Goal: Task Accomplishment & Management: Manage account settings

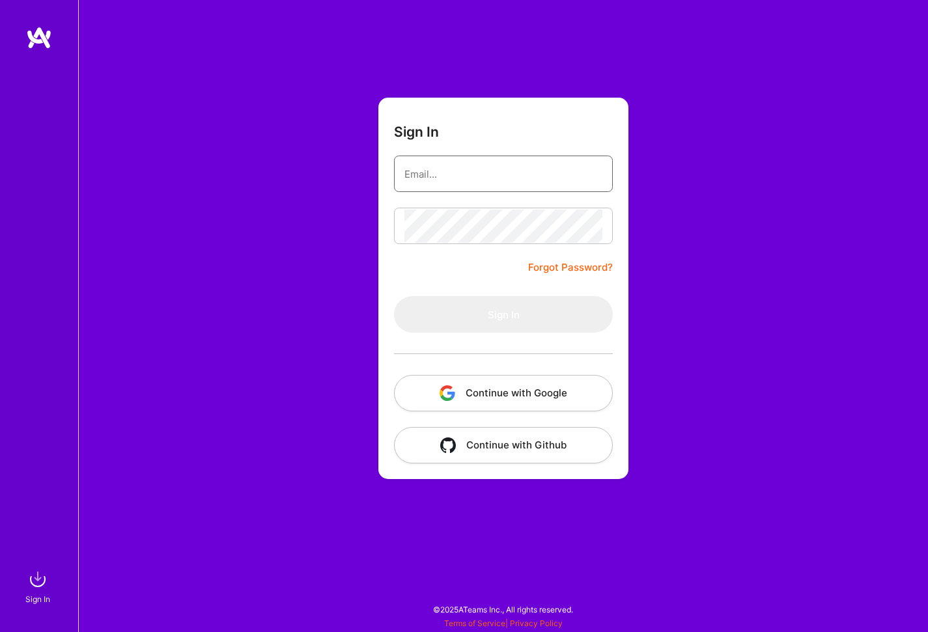
click at [463, 173] on input "email" at bounding box center [503, 174] width 198 height 33
type input "[EMAIL_ADDRESS][DOMAIN_NAME]"
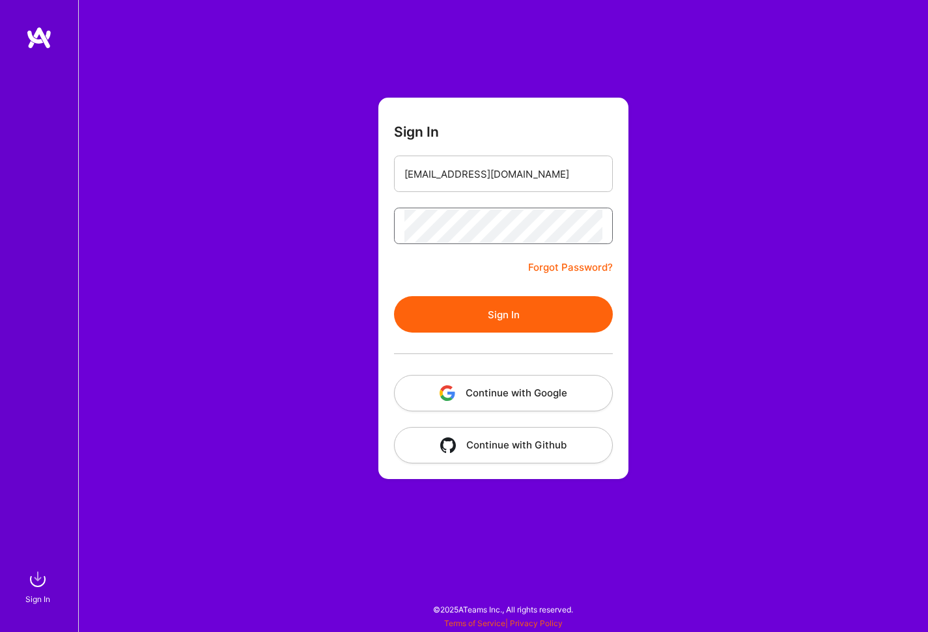
click at [394, 296] on button "Sign In" at bounding box center [503, 314] width 219 height 36
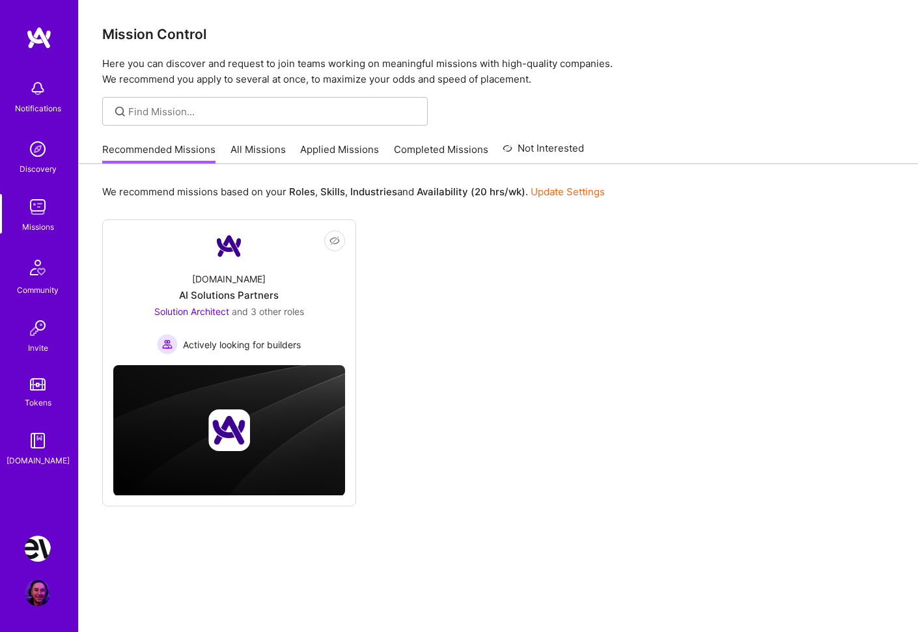
click at [340, 150] on link "Applied Missions" at bounding box center [339, 153] width 79 height 21
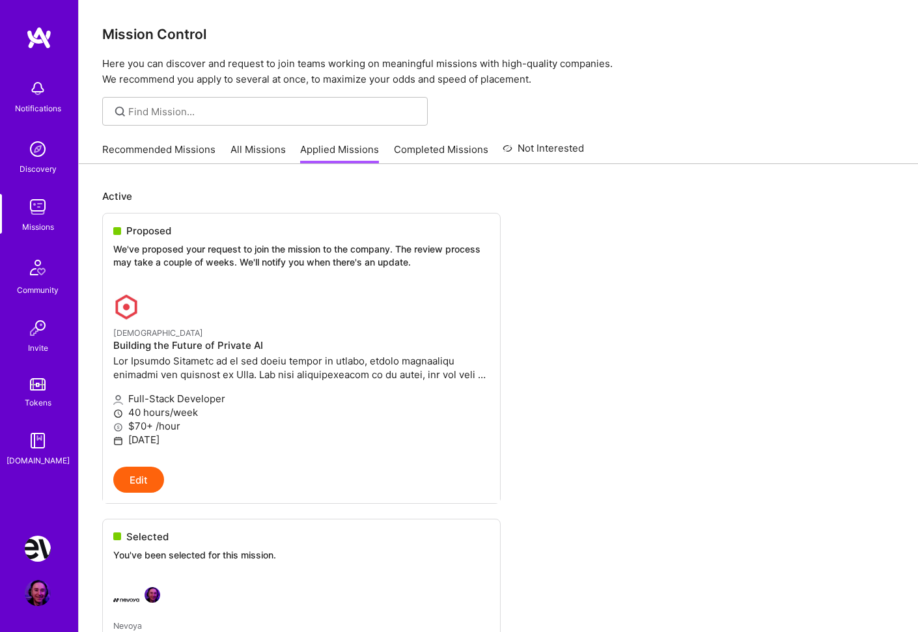
click at [38, 554] on img at bounding box center [38, 549] width 26 height 26
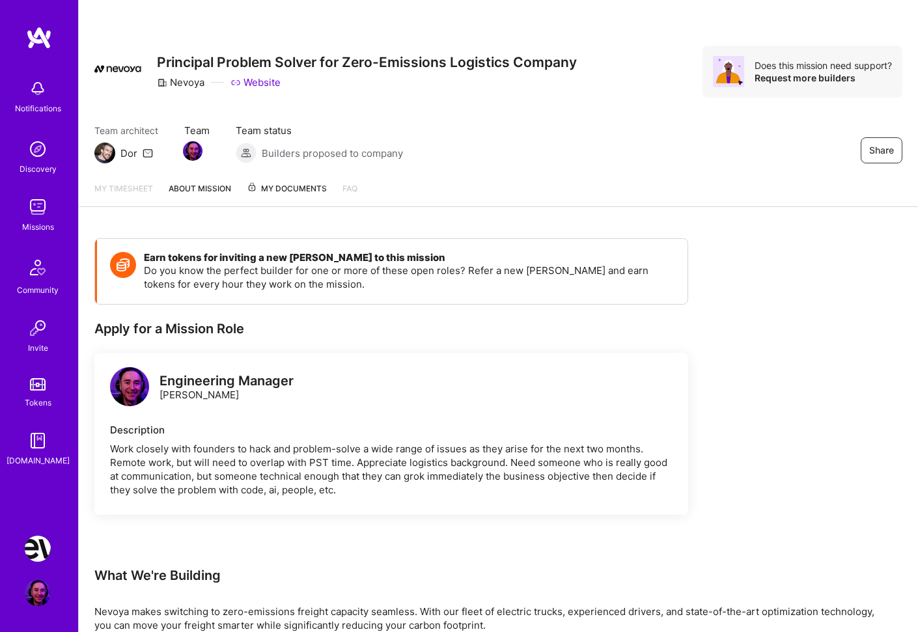
click at [295, 186] on span "My Documents" at bounding box center [287, 189] width 80 height 14
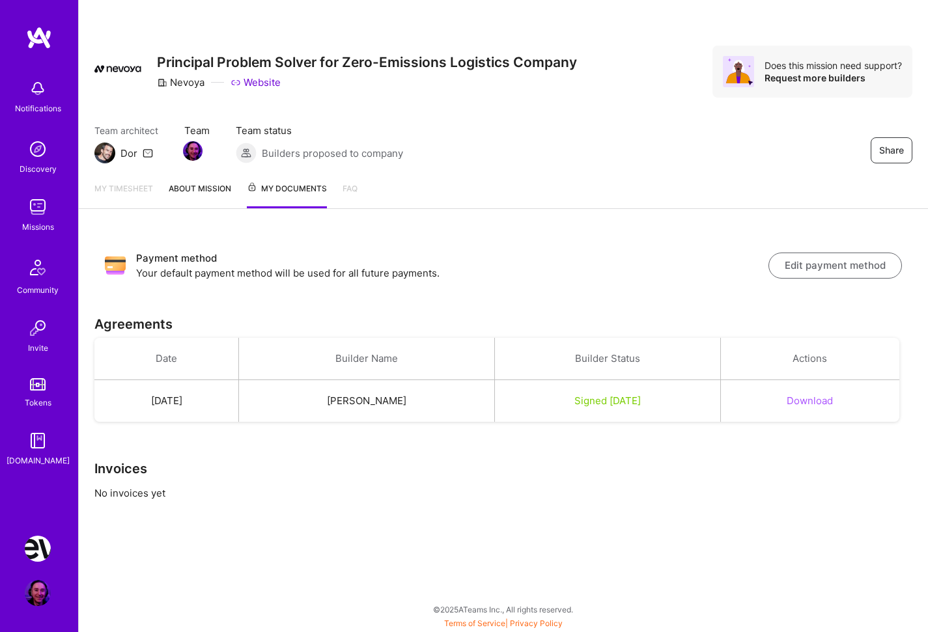
click at [200, 191] on link "About Mission" at bounding box center [200, 195] width 63 height 27
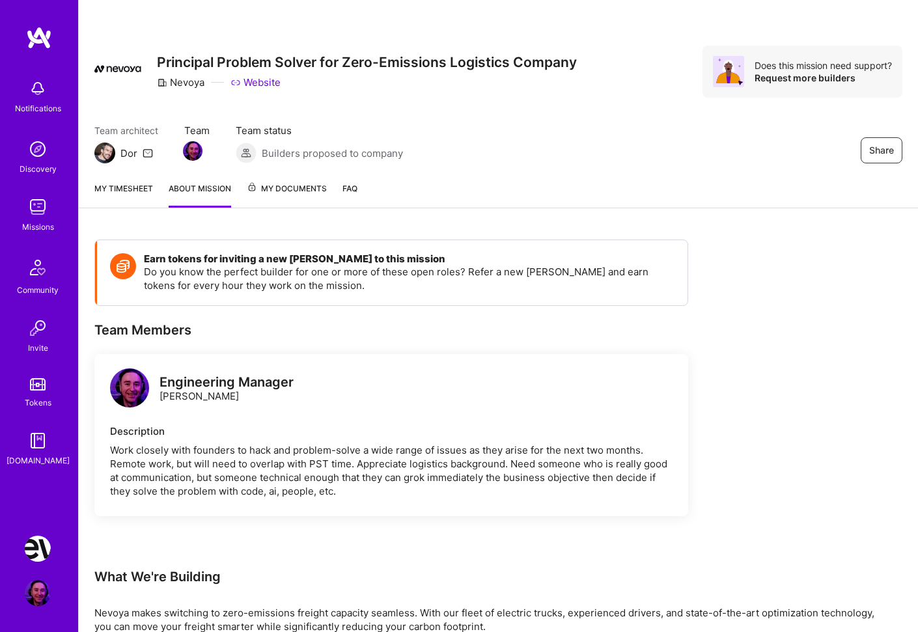
click at [132, 188] on link "My timesheet" at bounding box center [123, 195] width 59 height 26
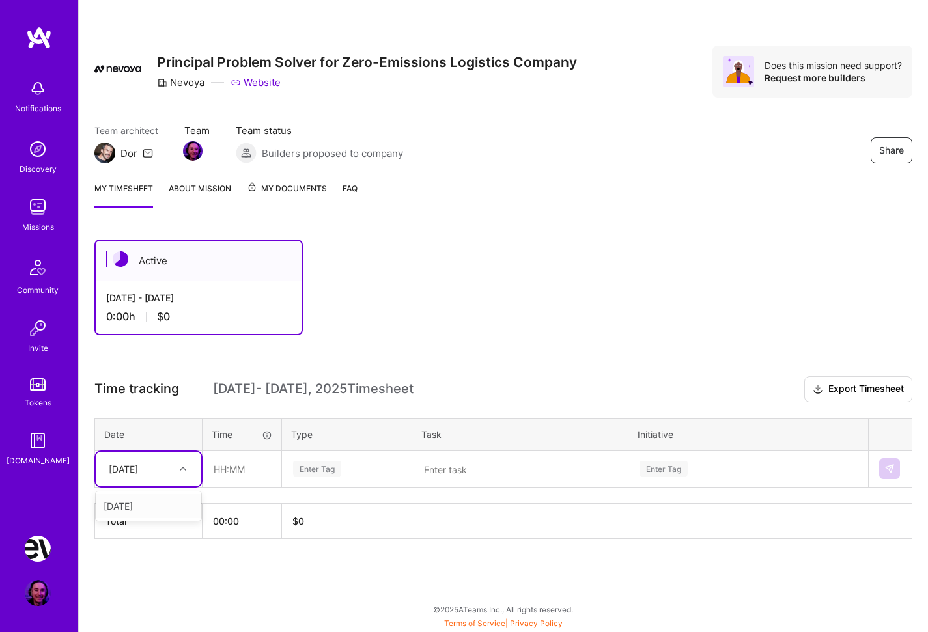
click at [180, 468] on div at bounding box center [184, 468] width 20 height 17
click at [402, 374] on div "Active [DATE] - [DATE] 0:00 h $0 Time tracking [DATE] - [DATE] Timesheet Export…" at bounding box center [503, 413] width 849 height 379
click at [182, 467] on icon at bounding box center [183, 469] width 7 height 7
click at [354, 504] on th "$ 0" at bounding box center [347, 520] width 130 height 35
drag, startPoint x: 137, startPoint y: 395, endPoint x: 423, endPoint y: 397, distance: 285.2
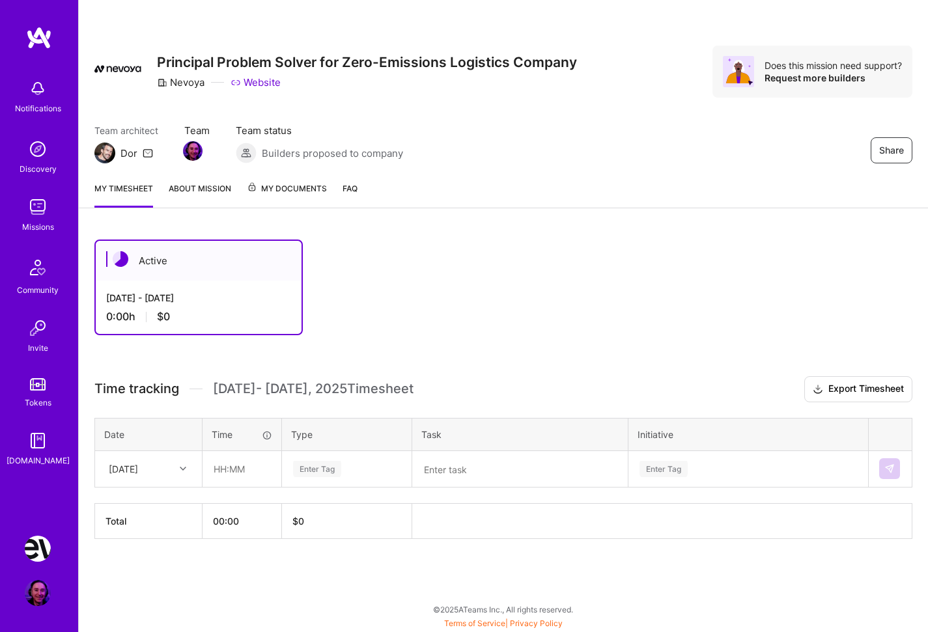
click at [395, 398] on h3 "Time tracking Sep 1 - Sep 15 , 2025 Timesheet Export Timesheet" at bounding box center [503, 389] width 818 height 26
click at [385, 350] on div "Active Sep 1 - Sep 15, 2025 0:00 h $0 Time tracking Sep 1 - Sep 15 , 2025 Times…" at bounding box center [503, 413] width 849 height 379
click at [171, 288] on div "Sep 1 - Sep 15, 2025 0:00 h $0" at bounding box center [199, 307] width 206 height 53
click at [118, 253] on img at bounding box center [121, 259] width 16 height 16
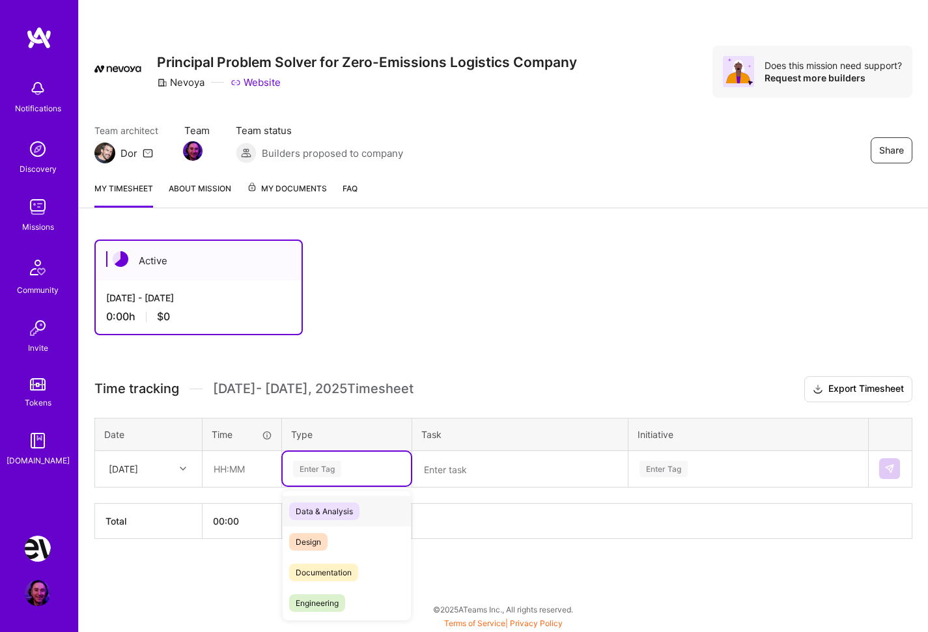
click at [327, 472] on div "Enter Tag" at bounding box center [317, 469] width 48 height 20
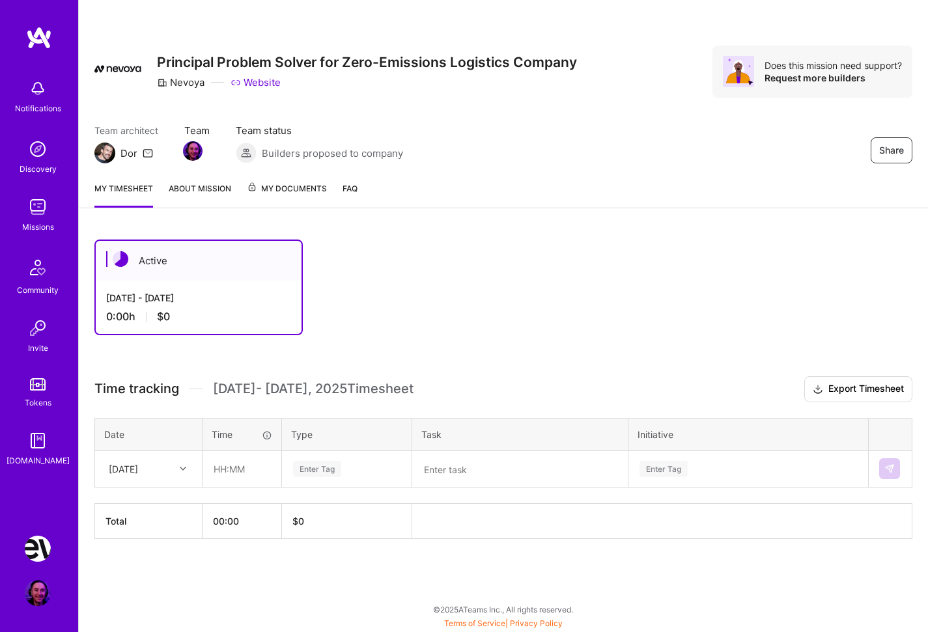
click at [534, 309] on div "Active Sep 1 - Sep 15, 2025 0:00 h $0" at bounding box center [488, 288] width 788 height 96
